Goal: Task Accomplishment & Management: Manage account settings

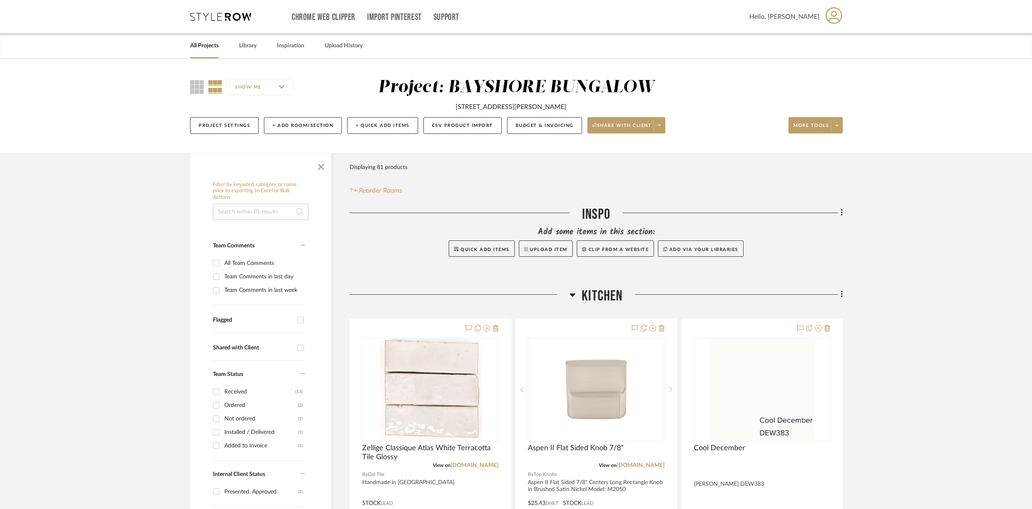
click at [211, 46] on link "All Projects" at bounding box center [204, 45] width 29 height 11
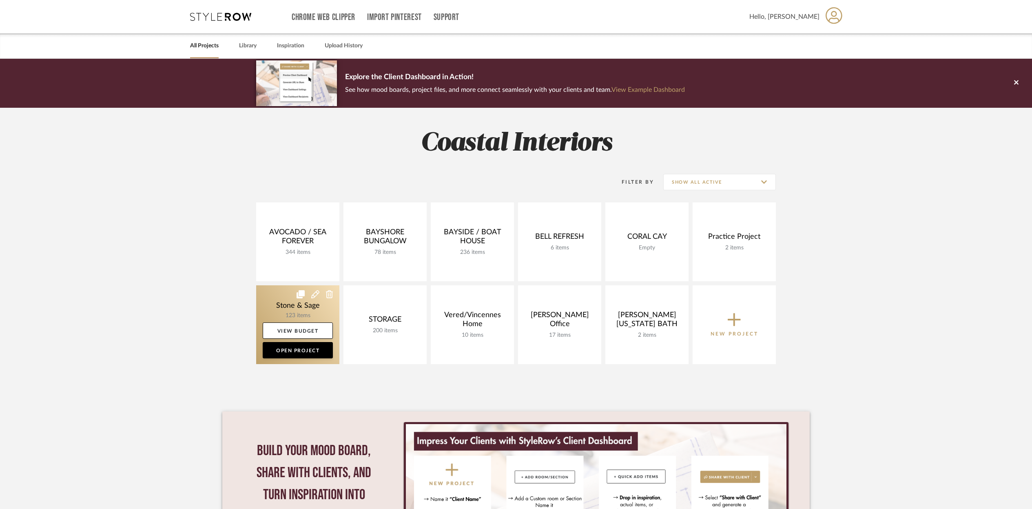
click at [315, 312] on link at bounding box center [297, 324] width 83 height 79
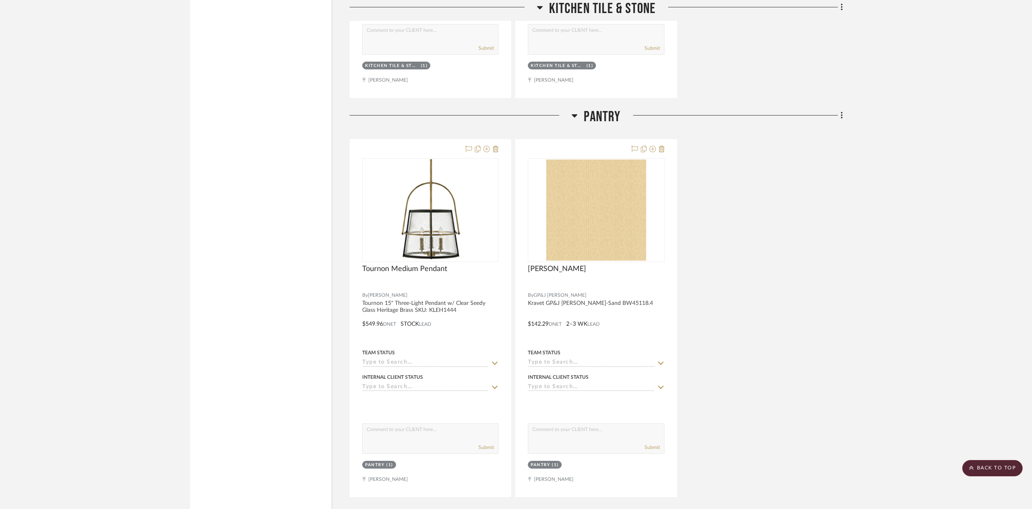
scroll to position [1733, 0]
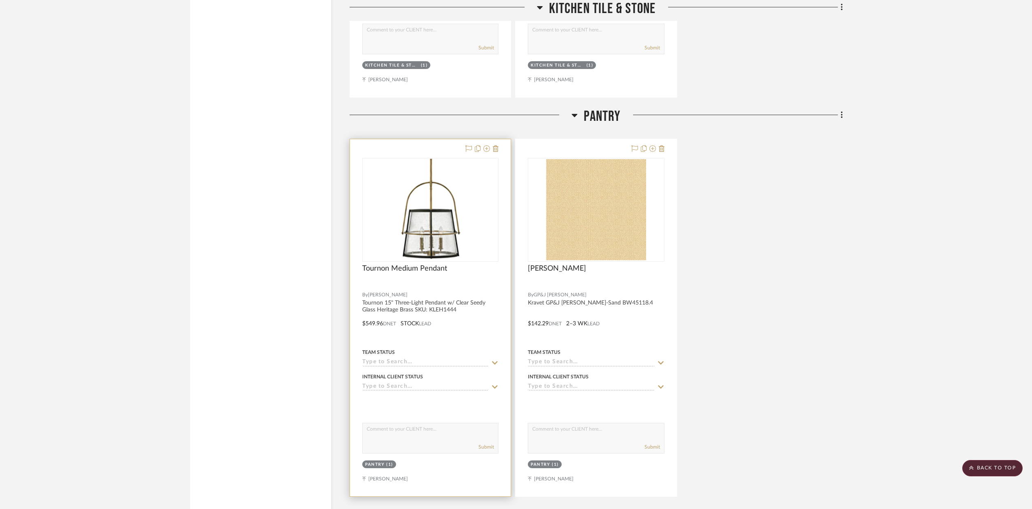
click at [460, 342] on div at bounding box center [430, 317] width 161 height 357
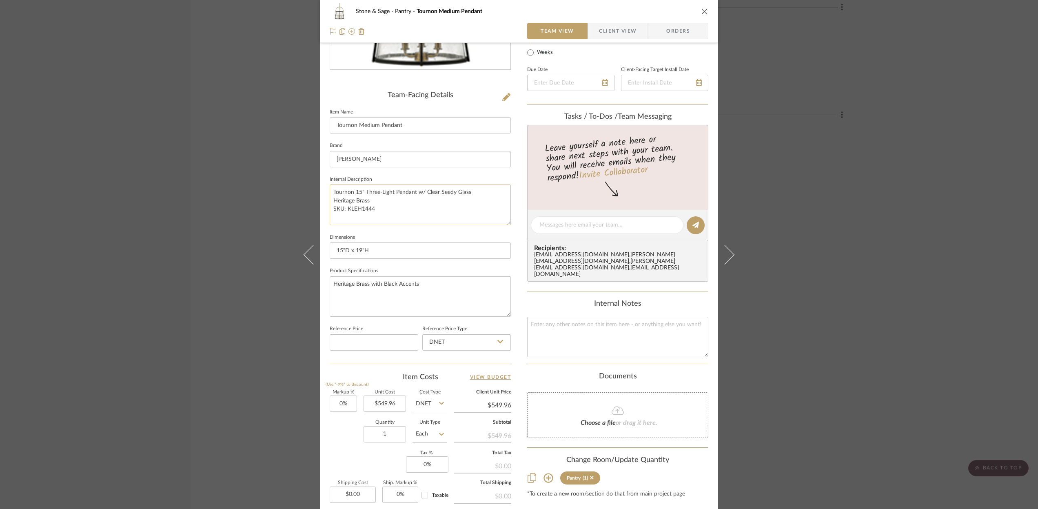
scroll to position [165, 0]
click at [336, 217] on textarea "Tournon 15" Three-Light Pendant w/ Clear Seedy Glass Heritage Brass SKU: KLEH14…" at bounding box center [420, 203] width 181 height 40
click at [363, 217] on textarea "Tournon 15" Three-Light Pendant w/ Clear Seedy Glass Heritage Brass SKU: KLEH14…" at bounding box center [420, 203] width 181 height 40
type textarea "Tournon 15" Three-Light Pendant w/ Clear Seedy Glass Heritage Brass SKU: KLEH14…"
click at [496, 264] on fieldset "Product Specifications Heritage Brass with Black Accents" at bounding box center [420, 289] width 181 height 51
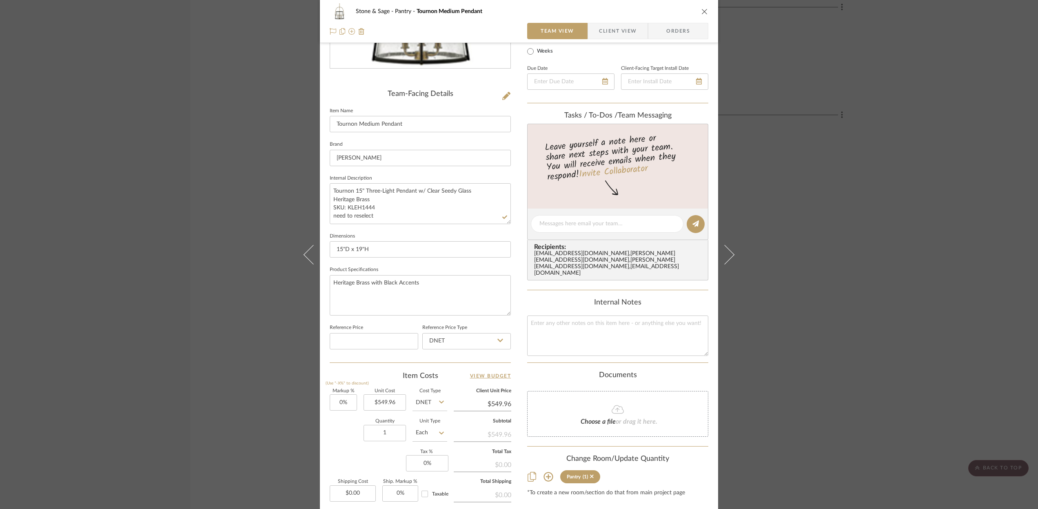
click at [515, 139] on div "Stone & Sage Pantry Tournon Medium Pendant Team View Client View Orders Team-Fa…" at bounding box center [519, 217] width 398 height 752
click at [704, 11] on icon "close" at bounding box center [704, 11] width 7 height 7
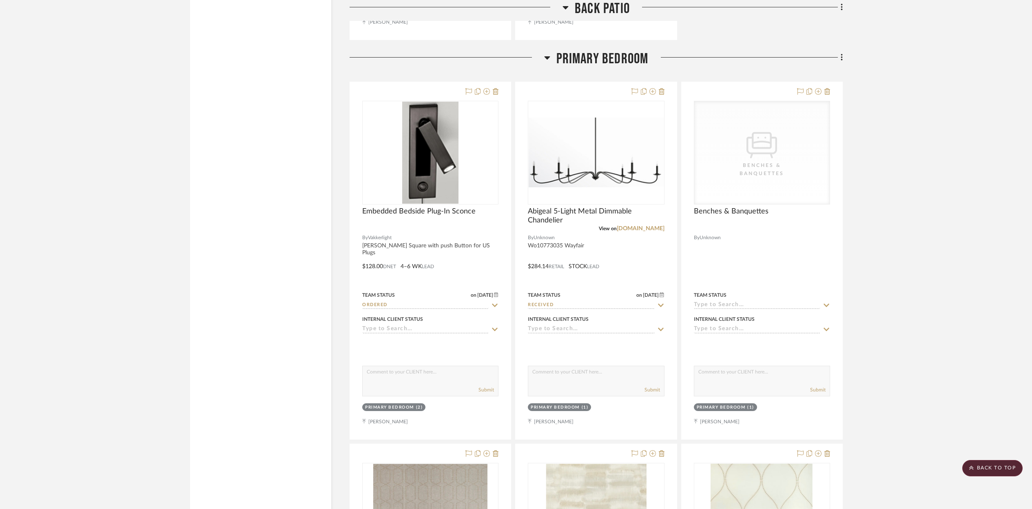
scroll to position [6806, 0]
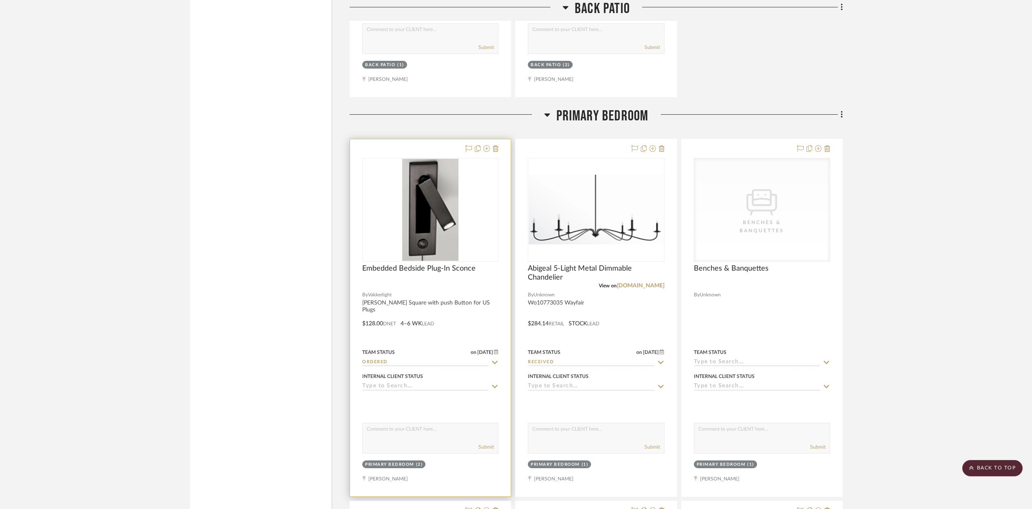
click at [482, 309] on div at bounding box center [430, 317] width 161 height 357
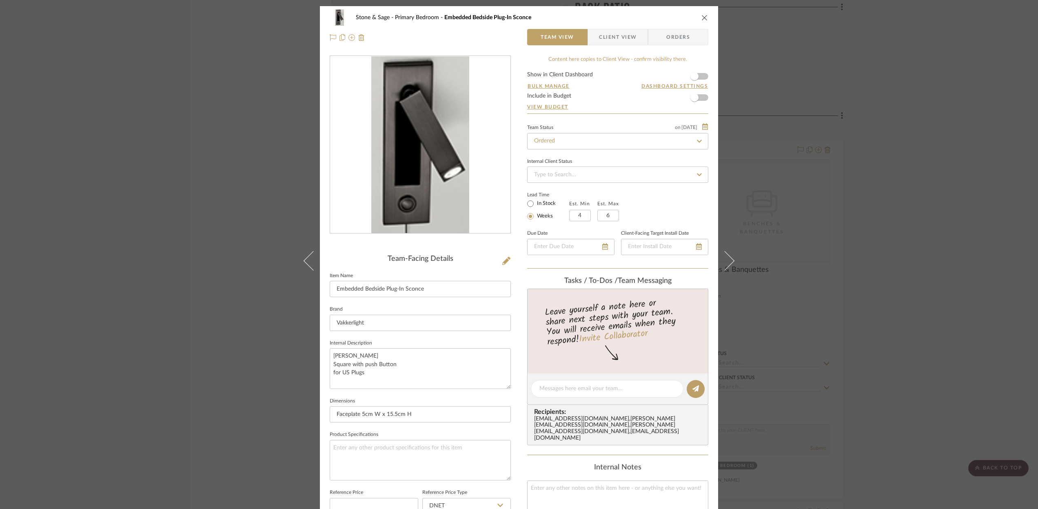
click at [697, 140] on icon at bounding box center [698, 141] width 7 height 6
click at [696, 139] on icon at bounding box center [698, 141] width 7 height 6
type input "[DATE]"
click at [544, 286] on span "Shipped" at bounding box center [543, 288] width 20 height 6
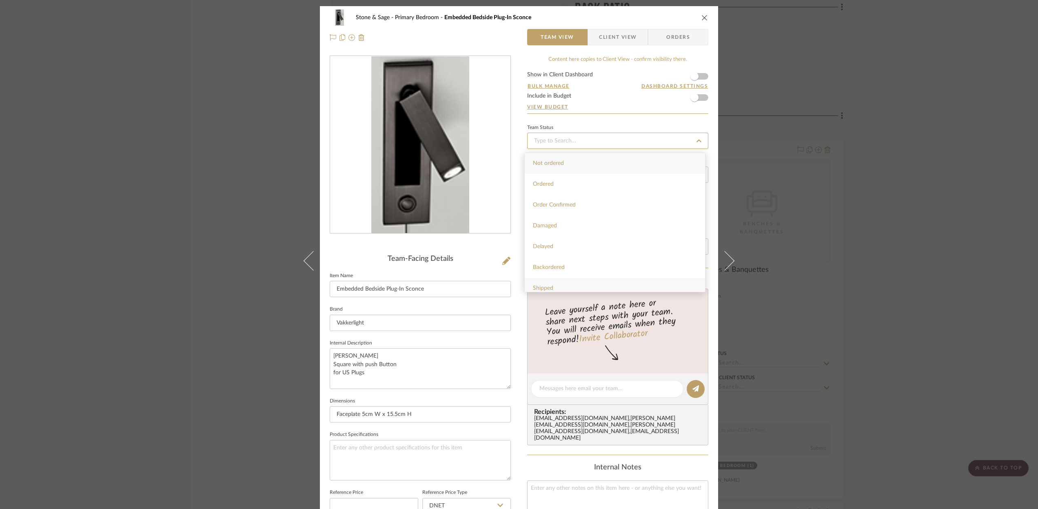
type input "[DATE]"
type input "Shipped"
click at [701, 18] on icon "close" at bounding box center [704, 17] width 7 height 7
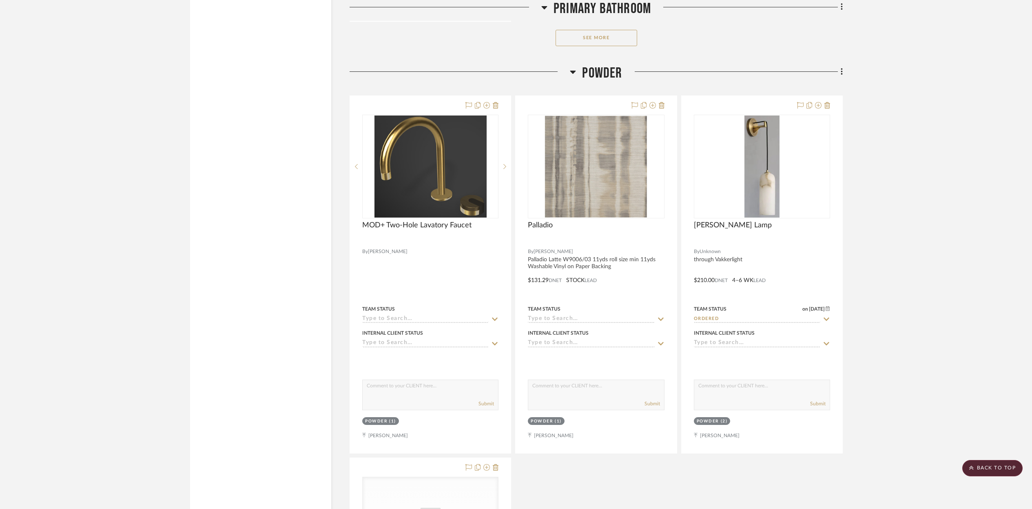
scroll to position [9162, 0]
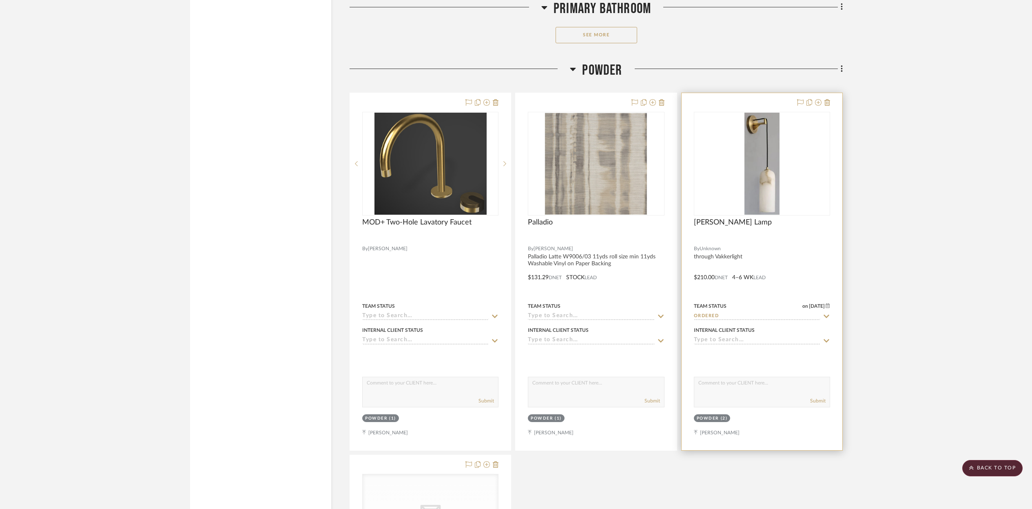
click at [807, 218] on div "[PERSON_NAME] Lamp" at bounding box center [762, 227] width 136 height 18
click at [796, 223] on div "[PERSON_NAME] Lamp" at bounding box center [762, 227] width 136 height 18
click at [789, 186] on div "0" at bounding box center [761, 163] width 135 height 103
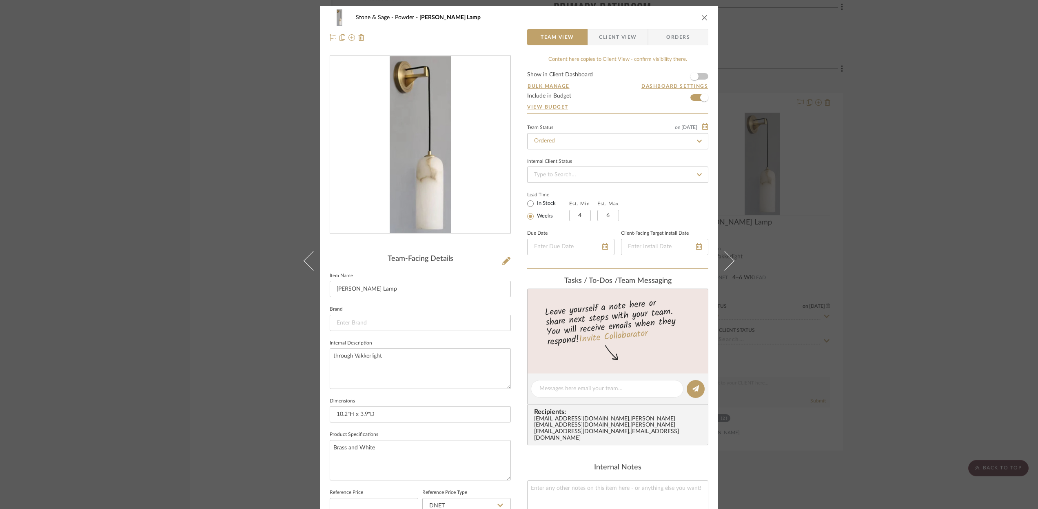
click at [695, 141] on icon at bounding box center [698, 141] width 7 height 6
click at [697, 142] on icon at bounding box center [698, 141] width 7 height 6
type input "[DATE]"
click at [541, 289] on span "Shipped" at bounding box center [543, 288] width 20 height 6
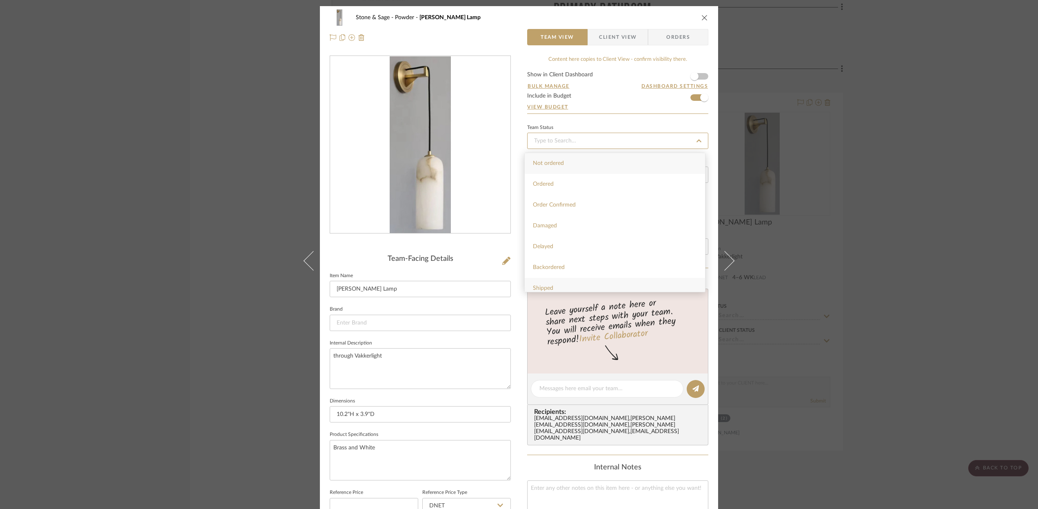
type input "[DATE]"
type input "Shipped"
click at [702, 18] on icon "close" at bounding box center [704, 17] width 7 height 7
